Goal: Task Accomplishment & Management: Manage account settings

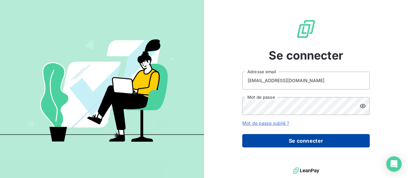
click at [331, 142] on button "Se connecter" at bounding box center [306, 140] width 128 height 13
